Goal: Check status

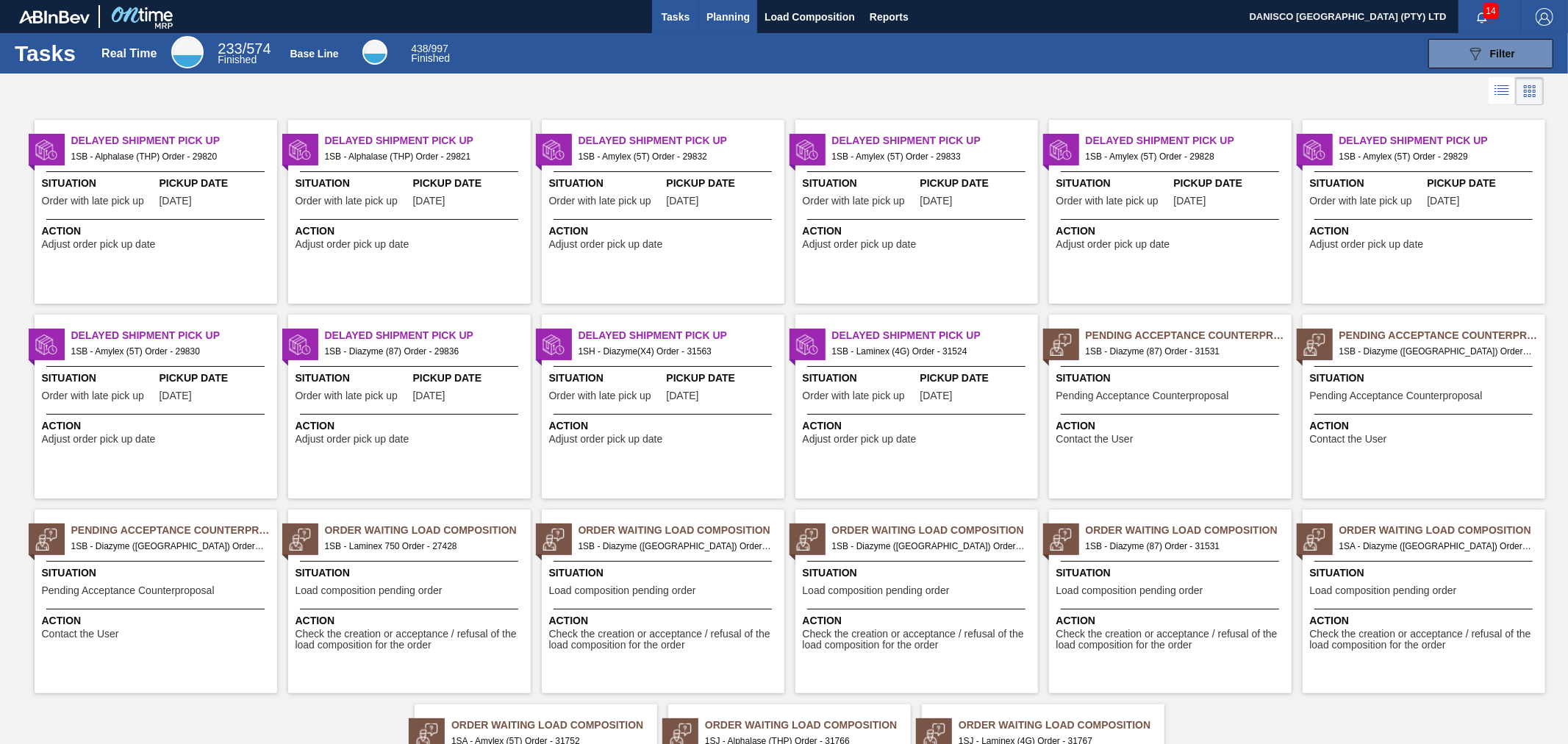
click at [728, 13] on span "Planning" at bounding box center [727, 17] width 44 height 17
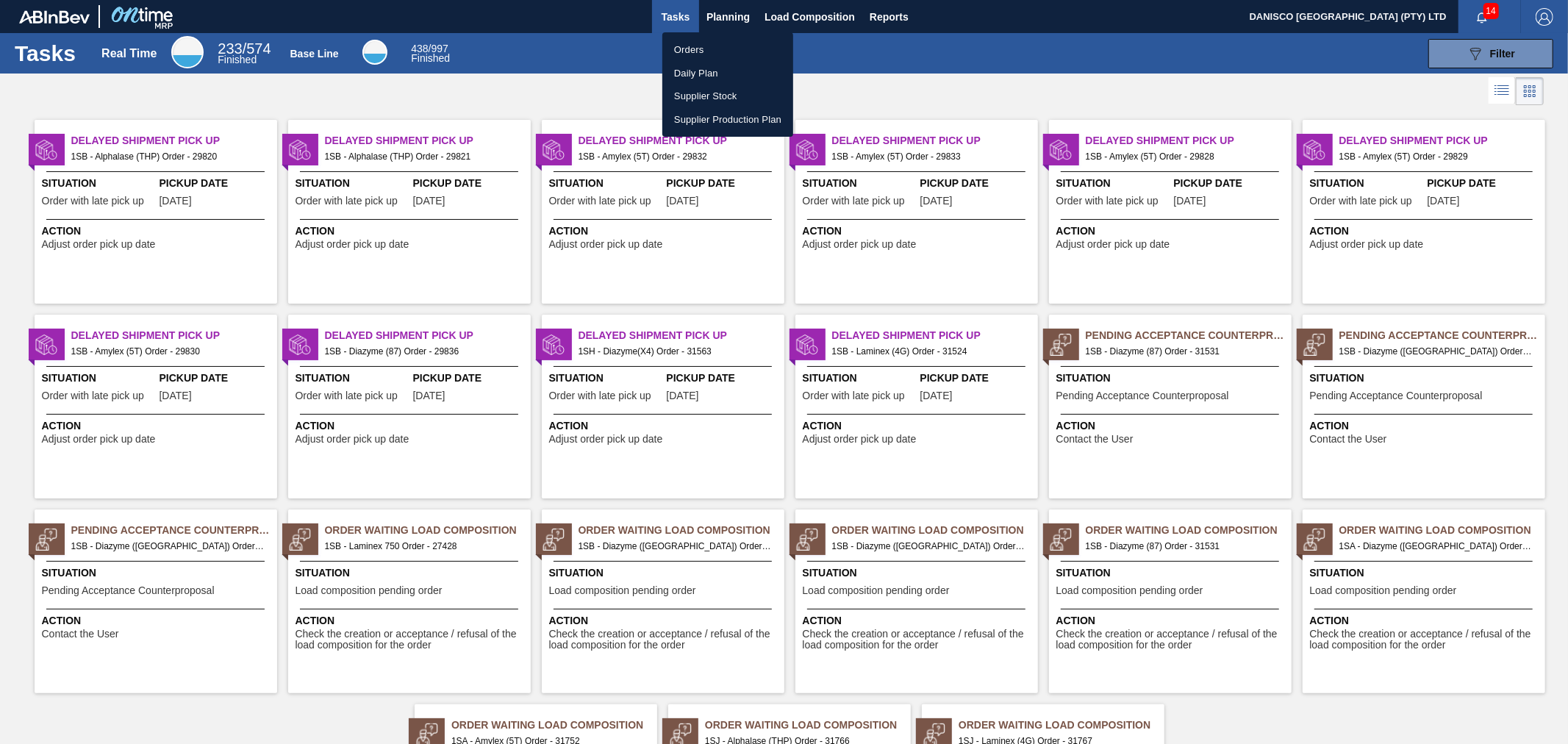
click at [696, 52] on li "Orders" at bounding box center [727, 50] width 131 height 24
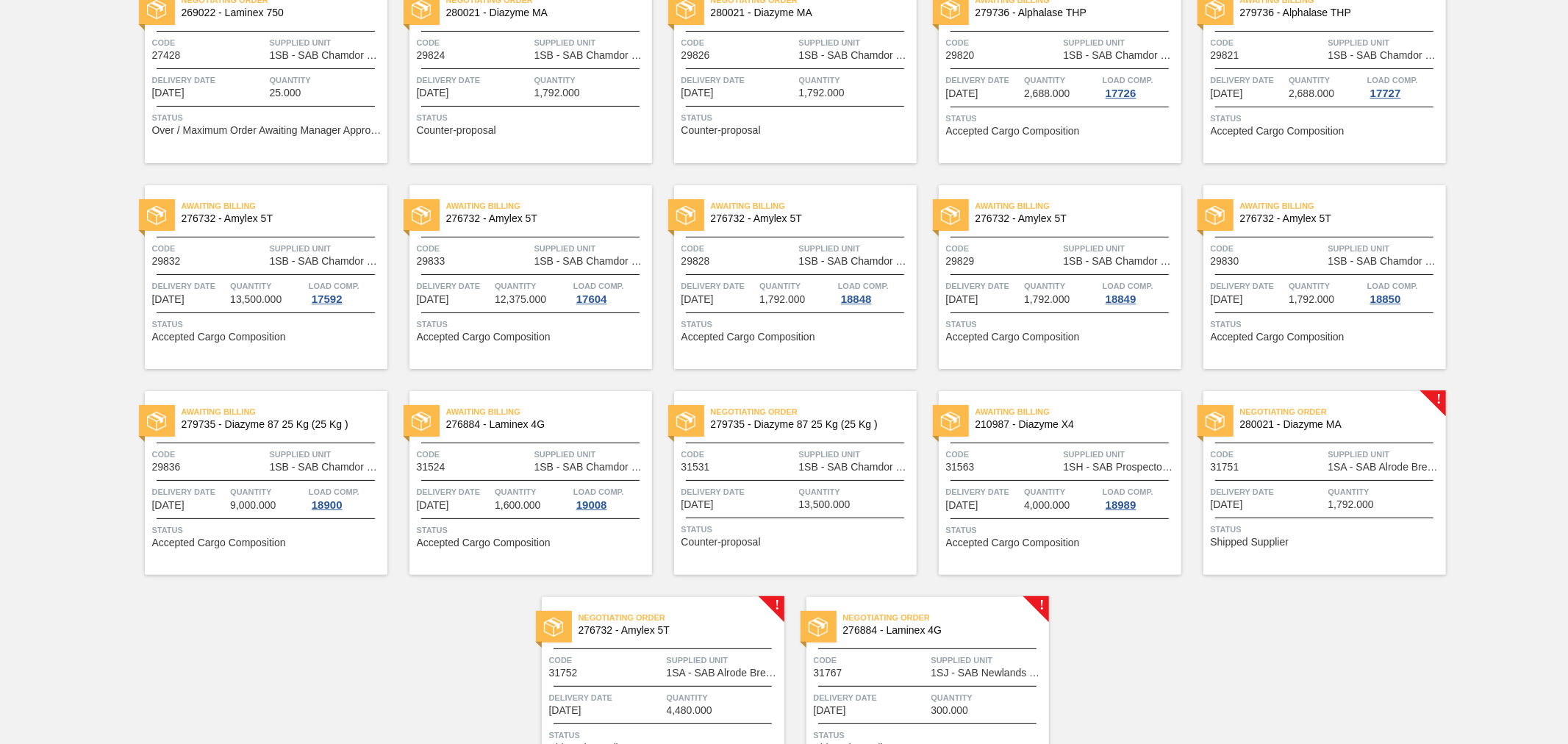
scroll to position [163, 0]
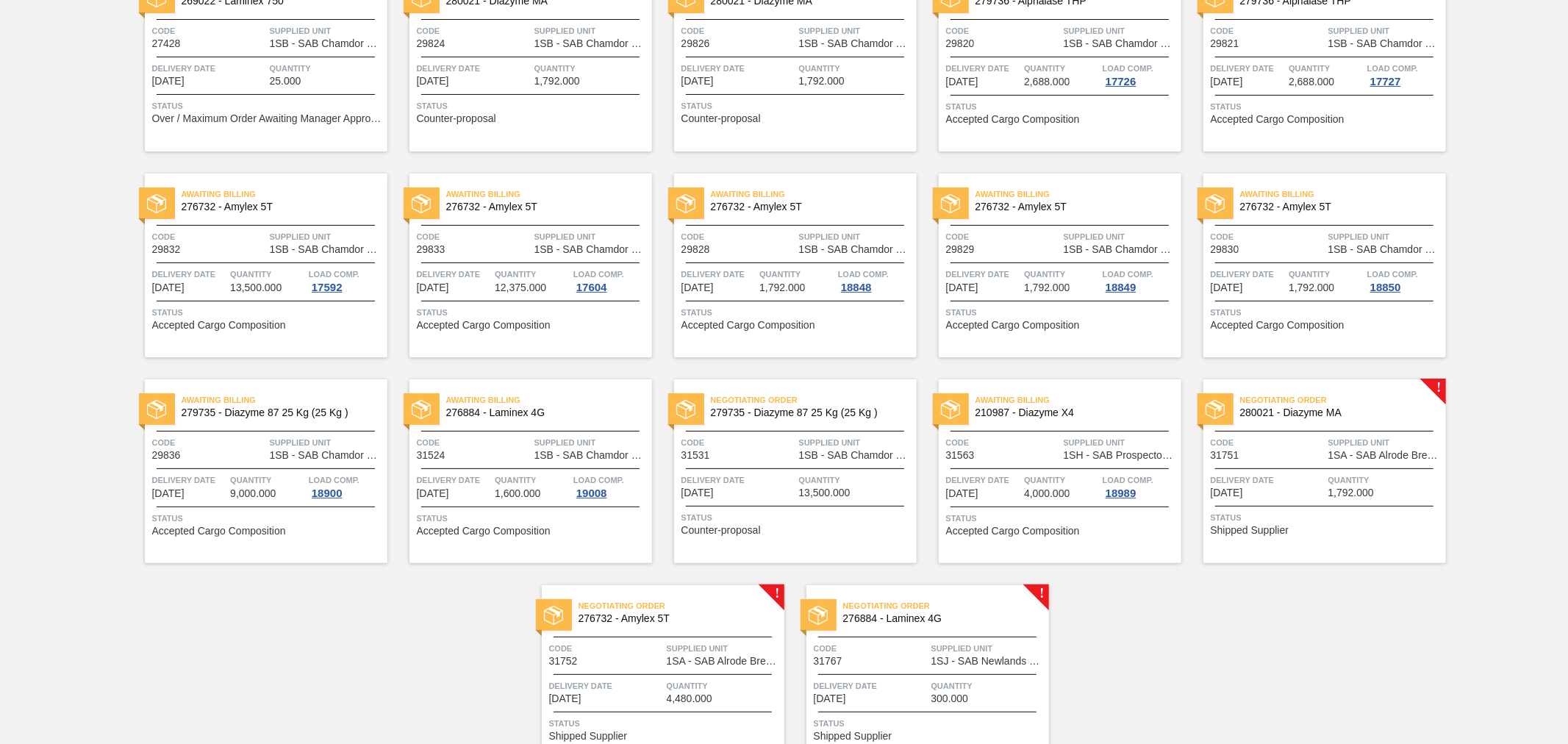
click at [570, 410] on span "276884 - Laminex 4G" at bounding box center [543, 413] width 194 height 11
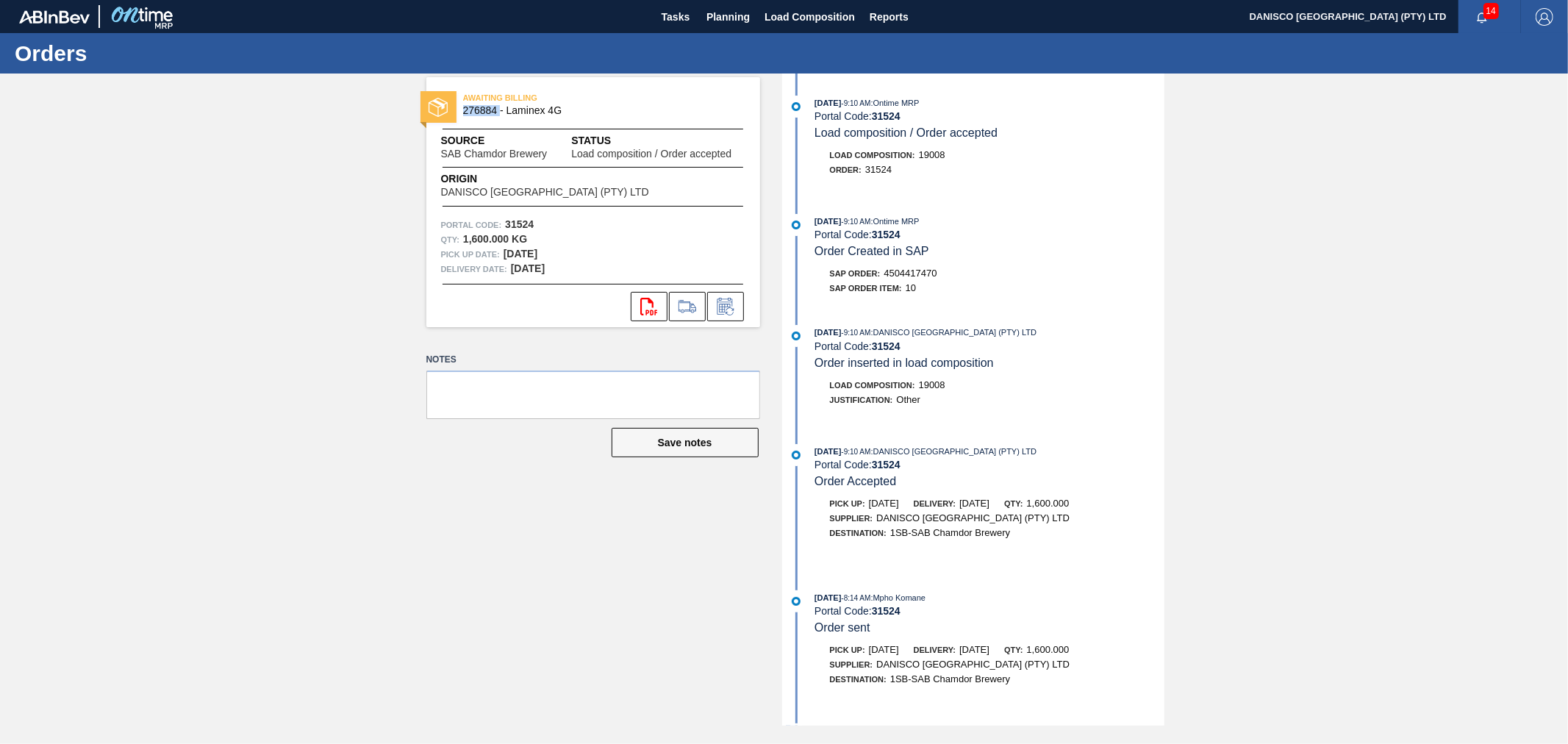
drag, startPoint x: 498, startPoint y: 111, endPoint x: 502, endPoint y: 284, distance: 173.0
click at [463, 110] on span "276884 - Laminex 4G" at bounding box center [596, 111] width 267 height 11
copy span "276884"
click at [540, 488] on div "AWAITING BILLING 276884 - Laminex 4G Source SAB Chamdor Brewery Status Load com…" at bounding box center [582, 399] width 356 height 652
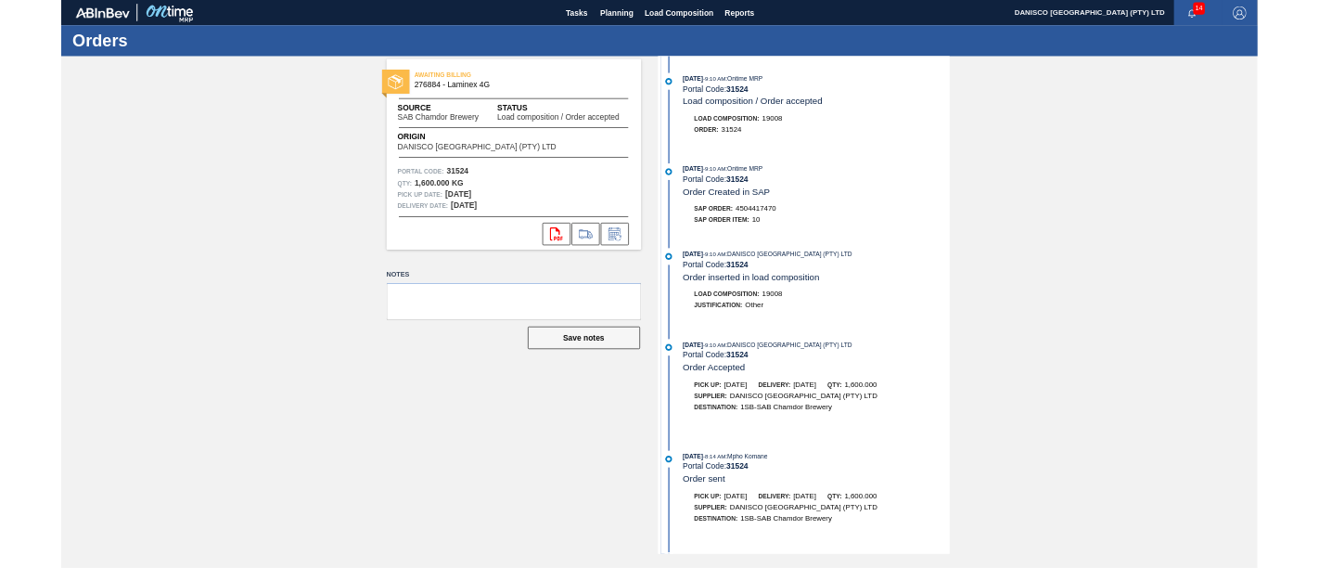
scroll to position [86, 0]
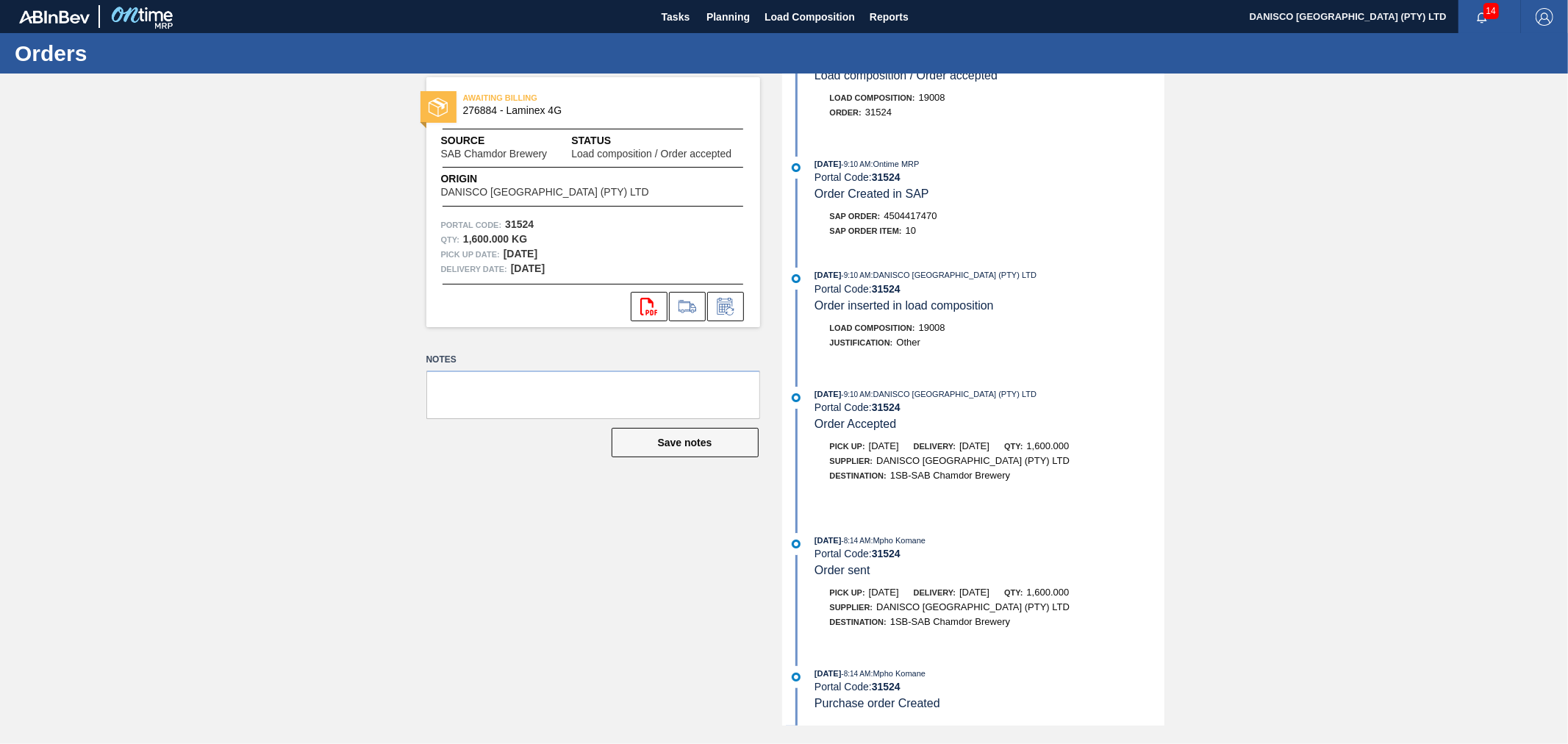
click at [1363, 386] on div "AWAITING BILLING 276884 - Laminex 4G Source SAB Chamdor Brewery Status Load com…" at bounding box center [784, 399] width 1568 height 652
drag, startPoint x: 478, startPoint y: 562, endPoint x: 473, endPoint y: 546, distance: 16.8
click at [474, 559] on div "AWAITING BILLING 276884 - Laminex 4G Source SAB Chamdor Brewery Status Load com…" at bounding box center [582, 399] width 356 height 652
click at [786, 195] on div "[DATE] 9:10 AM : Ontime MRP Portal Code: 31524 Order Created in SAP SAP Order: …" at bounding box center [975, 201] width 379 height 89
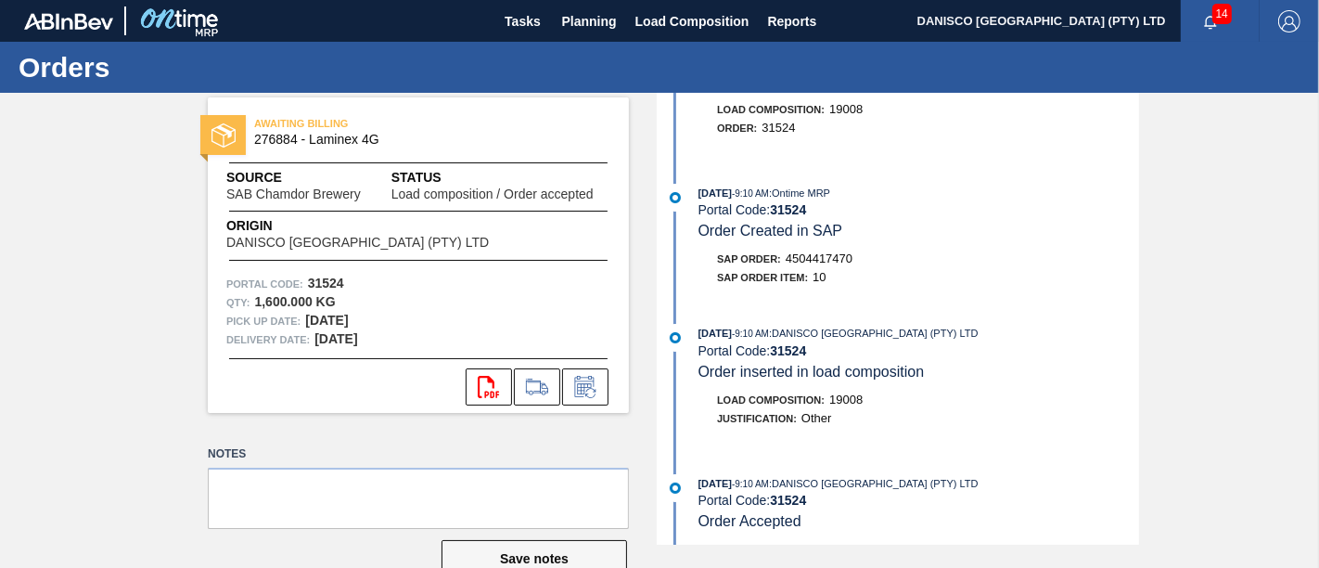
click at [888, 85] on div "Orders" at bounding box center [659, 67] width 1319 height 51
